Goal: Task Accomplishment & Management: Manage account settings

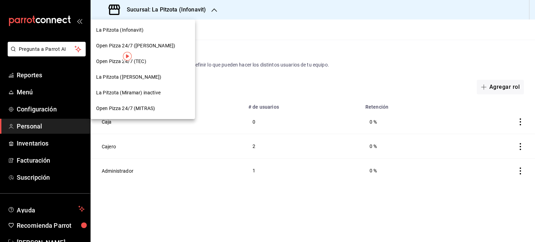
click at [176, 156] on div at bounding box center [267, 121] width 535 height 242
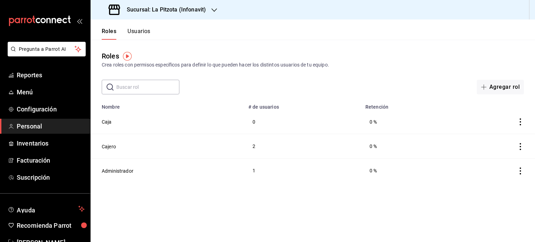
click at [135, 35] on button "Usuarios" at bounding box center [138, 34] width 23 height 12
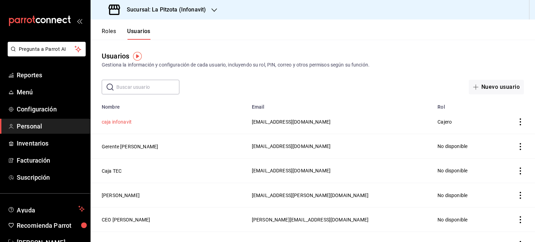
click at [125, 123] on button "caja infonavit" at bounding box center [117, 121] width 30 height 7
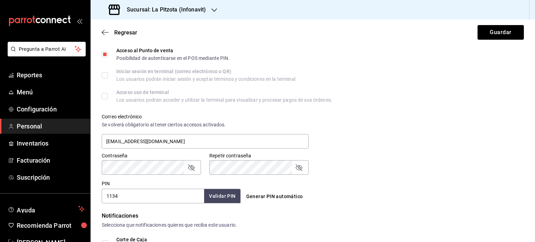
scroll to position [195, 0]
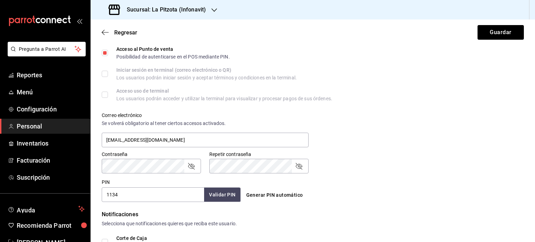
click at [138, 193] on input "1134" at bounding box center [153, 194] width 102 height 15
type input "1133"
click at [496, 32] on button "Guardar" at bounding box center [500, 32] width 46 height 15
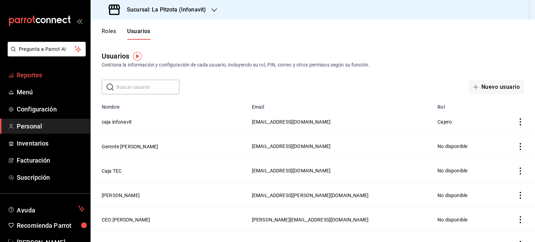
click at [25, 76] on span "Reportes" at bounding box center [51, 74] width 68 height 9
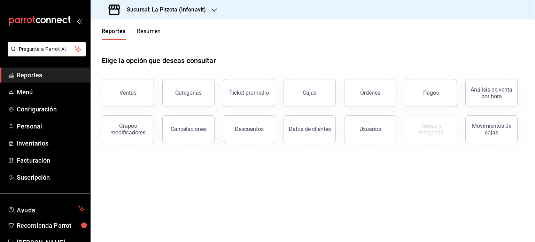
click at [156, 26] on div "Reportes Resumen" at bounding box center [126, 30] width 70 height 20
click at [153, 31] on button "Resumen" at bounding box center [149, 34] width 24 height 12
